Goal: Use online tool/utility: Utilize a website feature to perform a specific function

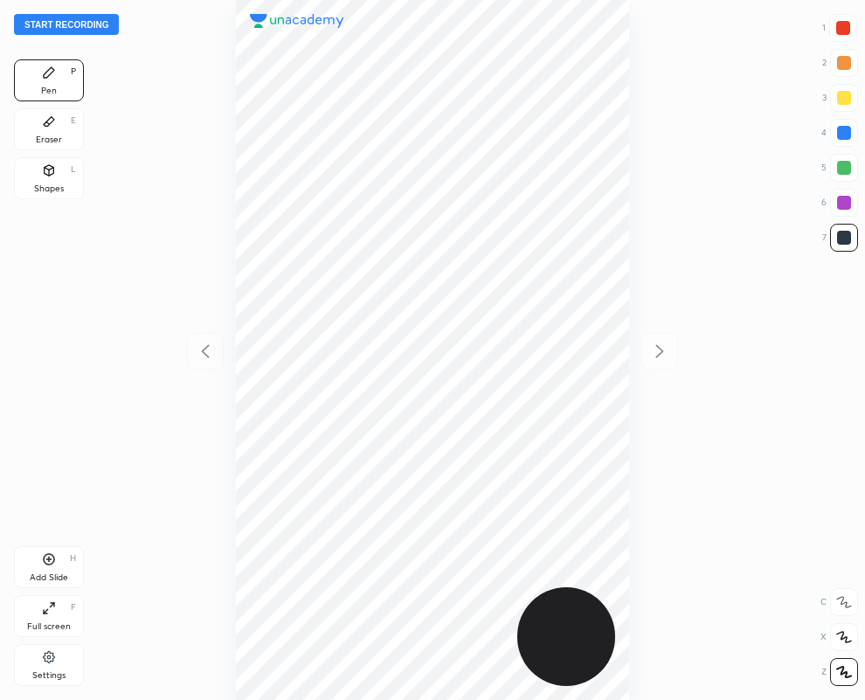
scroll to position [700, 586]
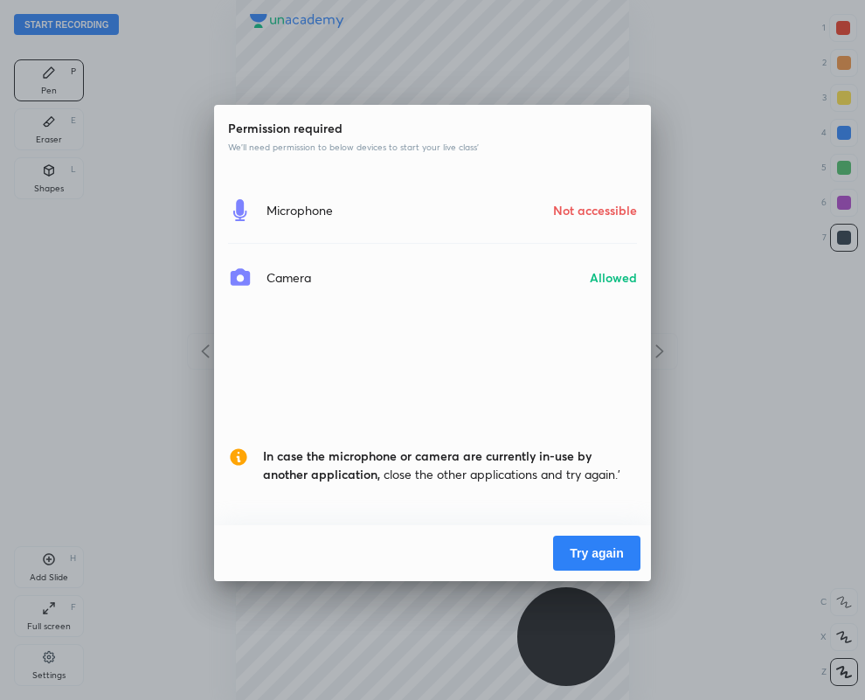
click at [604, 551] on button "Try again" at bounding box center [596, 553] width 87 height 35
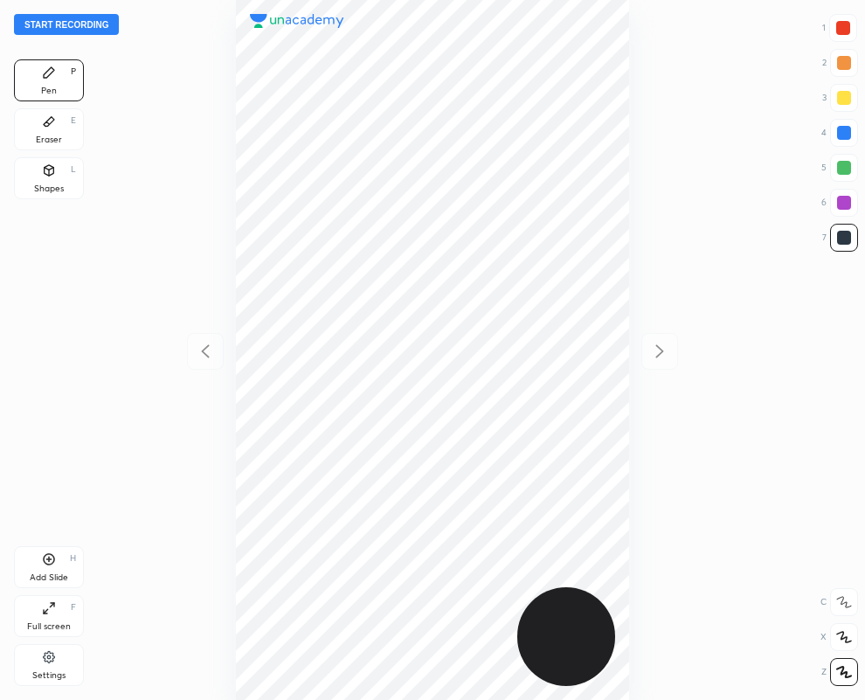
scroll to position [700, 586]
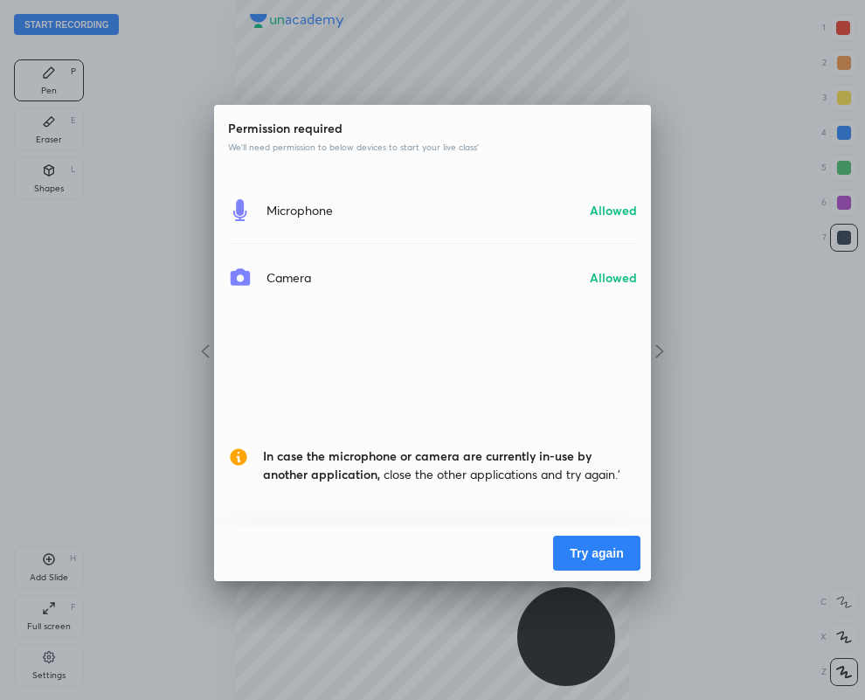
click at [603, 543] on button "Try again" at bounding box center [596, 553] width 87 height 35
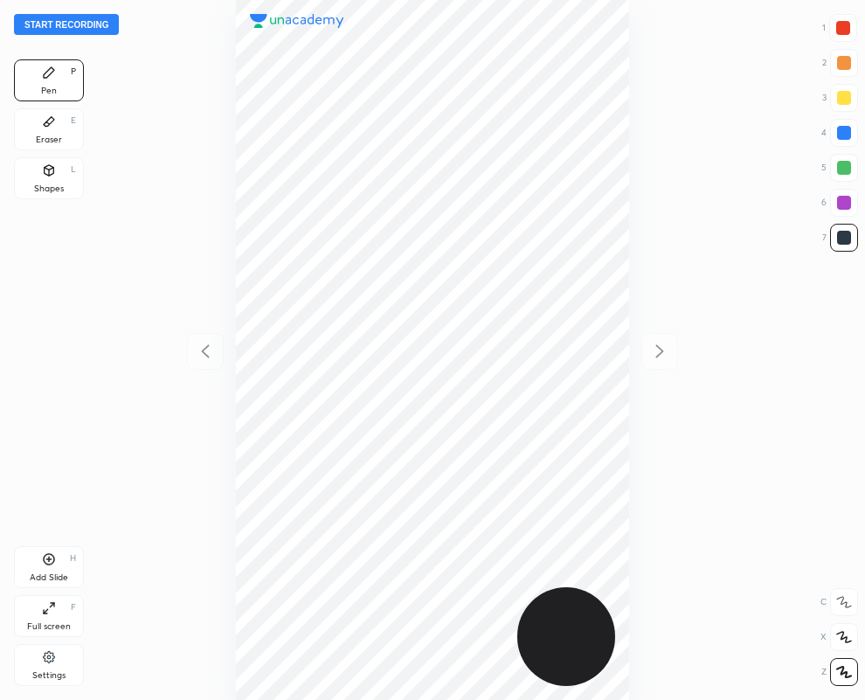
scroll to position [700, 586]
click at [45, 146] on div "Eraser E" at bounding box center [49, 129] width 70 height 42
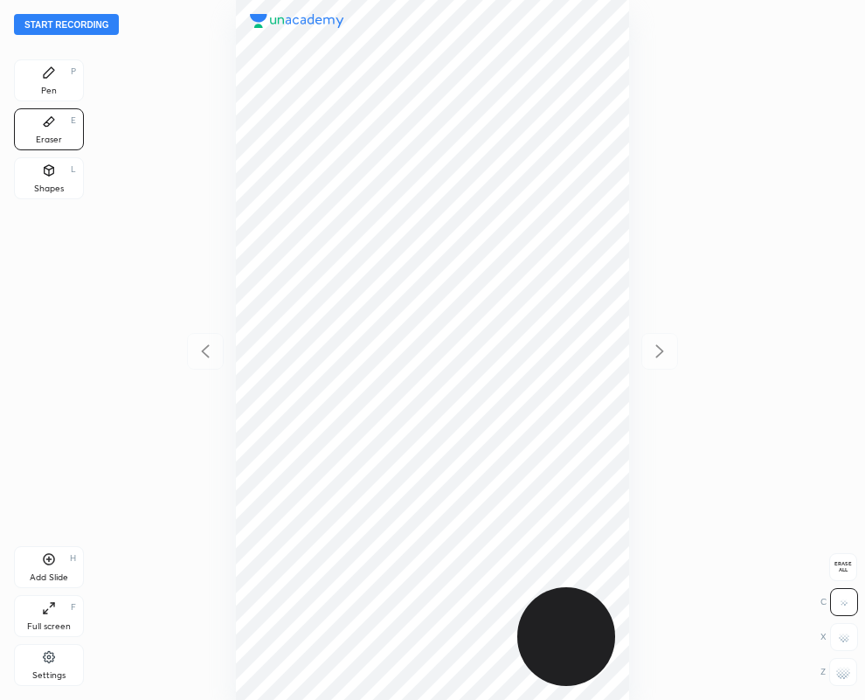
click at [46, 87] on div "Pen" at bounding box center [49, 91] width 16 height 9
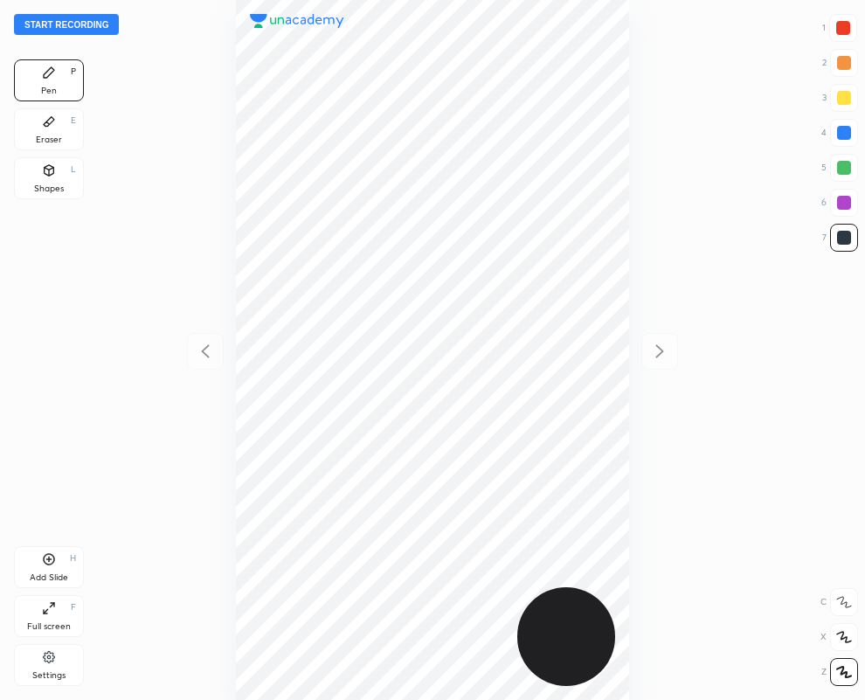
click at [851, 24] on div at bounding box center [844, 28] width 28 height 28
click at [844, 238] on div at bounding box center [845, 238] width 14 height 14
click at [84, 24] on button "Start recording" at bounding box center [66, 24] width 105 height 21
drag, startPoint x: 842, startPoint y: 33, endPoint x: 839, endPoint y: 22, distance: 11.7
click at [837, 28] on div at bounding box center [844, 28] width 14 height 14
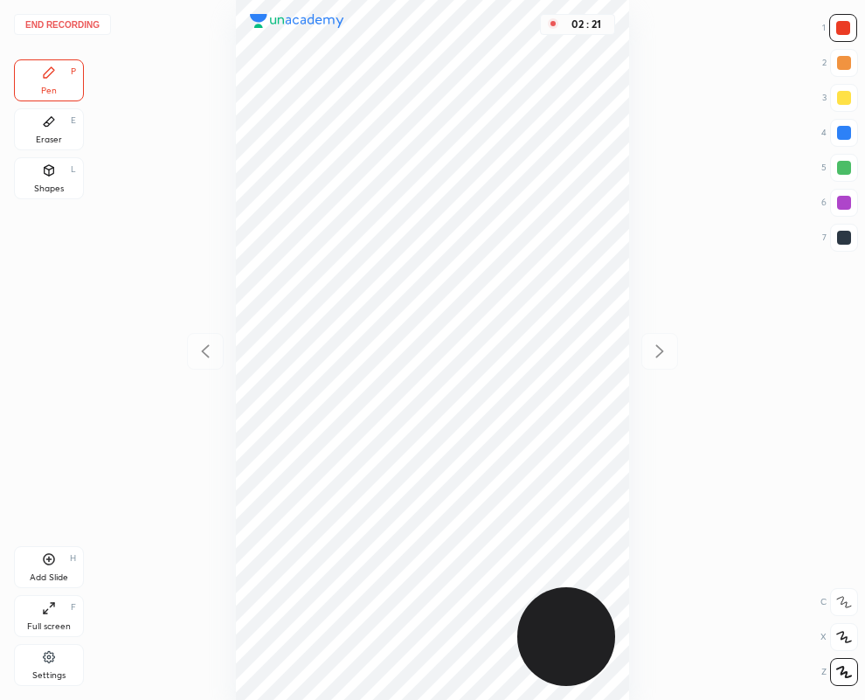
click at [838, 27] on div at bounding box center [844, 28] width 14 height 14
click at [844, 31] on div at bounding box center [844, 28] width 14 height 14
click at [81, 18] on button "End recording" at bounding box center [62, 24] width 97 height 21
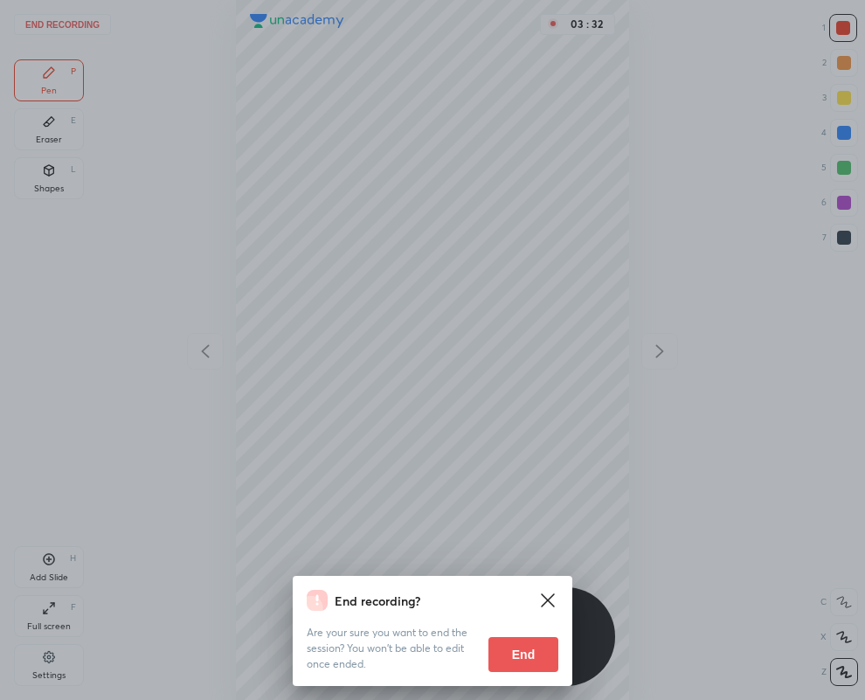
click at [518, 649] on button "End" at bounding box center [524, 654] width 70 height 35
